Goal: Task Accomplishment & Management: Manage account settings

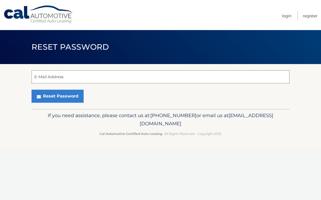
click at [113, 77] on input "E-Mail Address" at bounding box center [161, 76] width 258 height 13
type input "chiefs020@aol.com"
click at [57, 96] on button "Reset Password" at bounding box center [58, 95] width 52 height 13
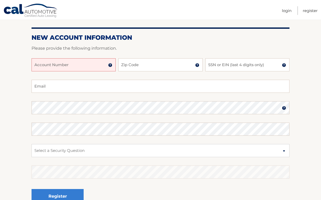
scroll to position [56, 0]
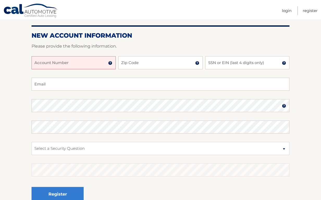
click at [80, 66] on input "Account Number" at bounding box center [74, 62] width 84 height 13
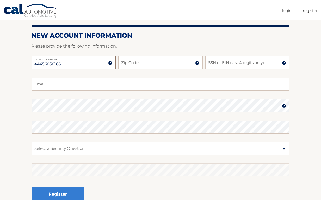
type input "44456030166"
type input "11730"
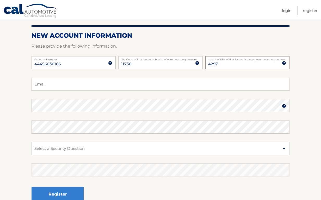
type input "4297"
type input "chiefs020@aol.com"
click at [242, 117] on fieldset "chiefs020@aol.com Email Password Password should be a minimum of 6 characters a…" at bounding box center [161, 144] width 258 height 134
select select "1"
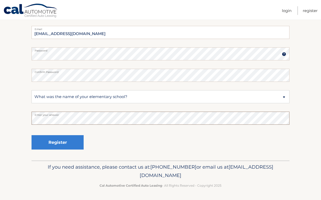
scroll to position [107, 0]
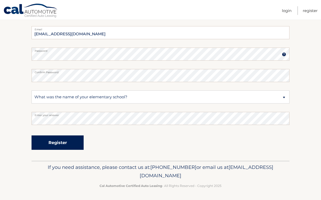
click at [67, 143] on button "Register" at bounding box center [58, 142] width 52 height 14
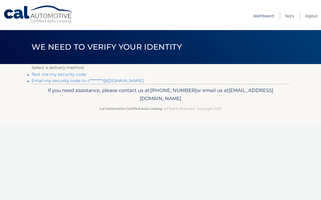
click at [267, 16] on link "Dashboard" at bounding box center [263, 15] width 21 height 9
click at [64, 75] on link "Text me my security code" at bounding box center [59, 74] width 55 height 5
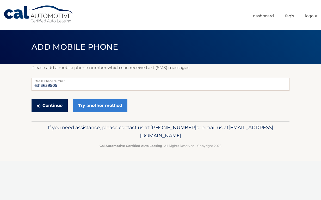
click at [49, 105] on button "Continue" at bounding box center [50, 105] width 36 height 13
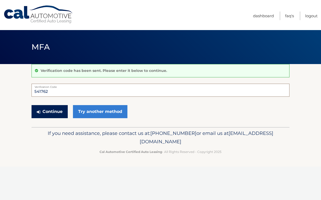
type input "541762"
click at [50, 111] on button "Continue" at bounding box center [50, 111] width 36 height 13
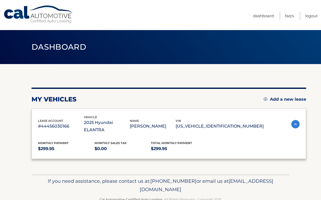
click at [53, 110] on div "lease account #44456030166 vehicle 2025 Hyundai ELANTRA name [PERSON_NAME] vin …" at bounding box center [169, 133] width 275 height 51
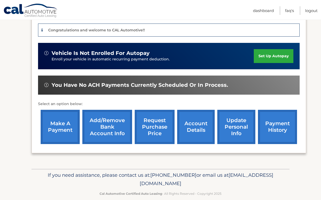
scroll to position [135, 0]
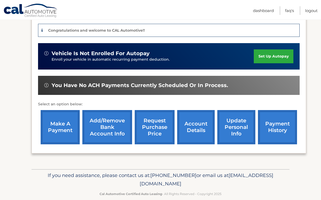
click at [242, 124] on link "update personal info" at bounding box center [237, 127] width 38 height 34
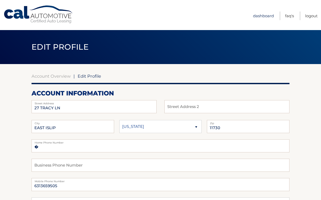
click at [266, 16] on link "Dashboard" at bounding box center [263, 15] width 21 height 9
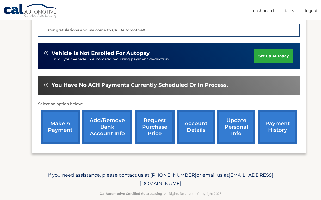
scroll to position [135, 0]
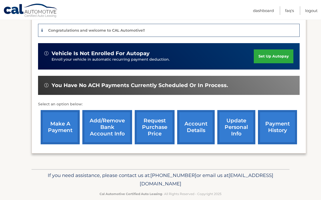
click at [236, 129] on link "update personal info" at bounding box center [237, 127] width 38 height 34
click at [121, 120] on link "Add/Remove bank account info" at bounding box center [107, 127] width 50 height 34
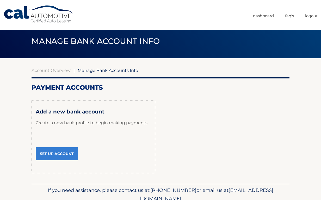
scroll to position [8, 0]
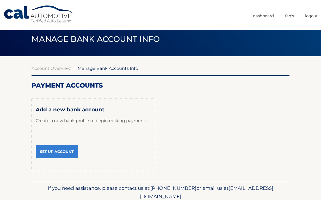
click at [57, 153] on link "Set Up Account" at bounding box center [57, 151] width 42 height 13
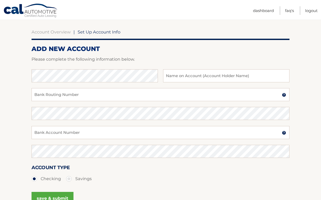
scroll to position [45, 0]
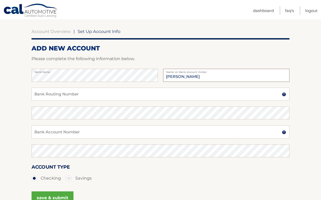
type input "Jarrod Kristensen"
drag, startPoint x: 85, startPoint y: 67, endPoint x: 112, endPoint y: 96, distance: 40.0
click at [112, 96] on input "Bank Routing Number" at bounding box center [161, 93] width 258 height 13
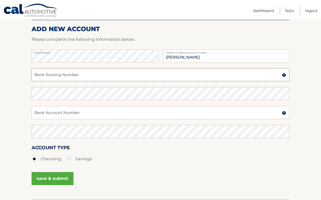
scroll to position [62, 0]
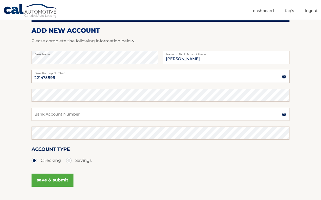
type input "221475896"
click at [83, 116] on input "Bank Account Number" at bounding box center [161, 113] width 258 height 13
type input "034020042469"
click at [53, 179] on button "save & submit" at bounding box center [53, 179] width 42 height 13
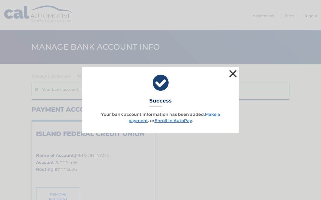
click at [234, 74] on button "×" at bounding box center [233, 73] width 10 height 10
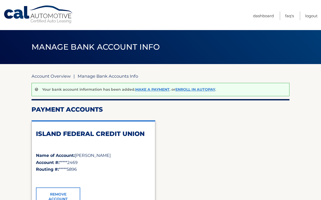
click at [55, 76] on link "Account Overview" at bounding box center [51, 75] width 39 height 5
